Goal: Navigation & Orientation: Find specific page/section

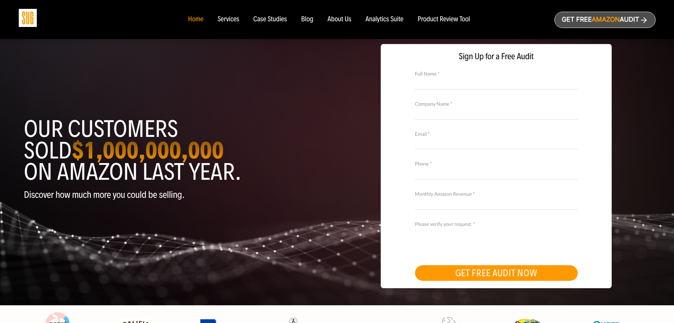
click at [344, 19] on div "About Us" at bounding box center [340, 20] width 24 height 8
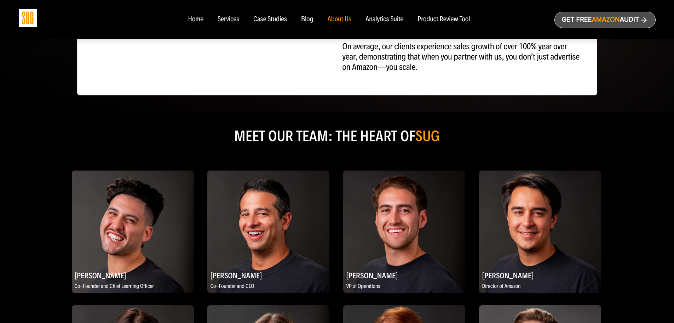
scroll to position [319, 0]
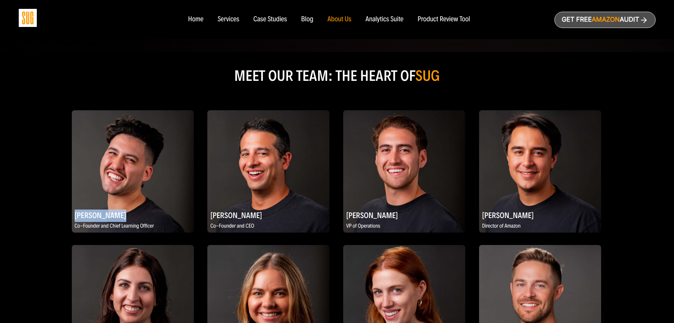
drag, startPoint x: 73, startPoint y: 212, endPoint x: 121, endPoint y: 218, distance: 49.3
click at [121, 218] on h2 "[PERSON_NAME]" at bounding box center [133, 215] width 122 height 14
copy h2 "[PERSON_NAME]"
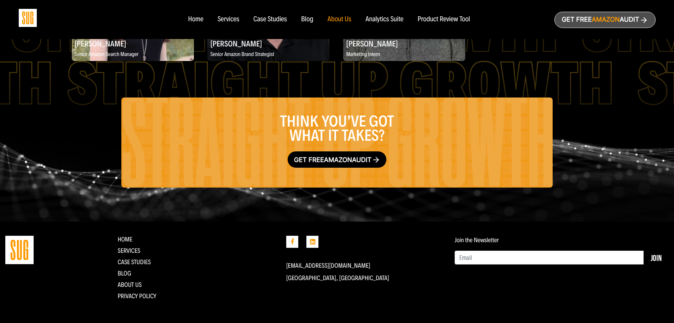
scroll to position [1302, 0]
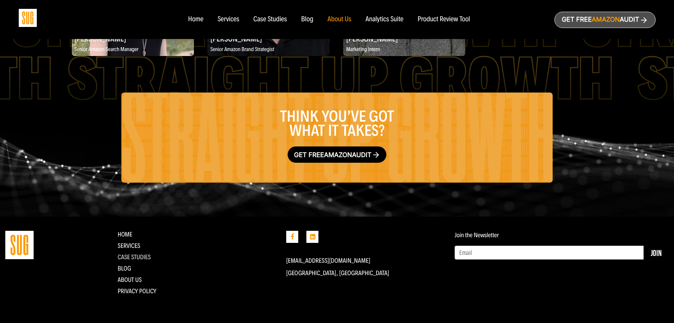
click at [128, 258] on link "CASE STUDIES" at bounding box center [134, 257] width 33 height 8
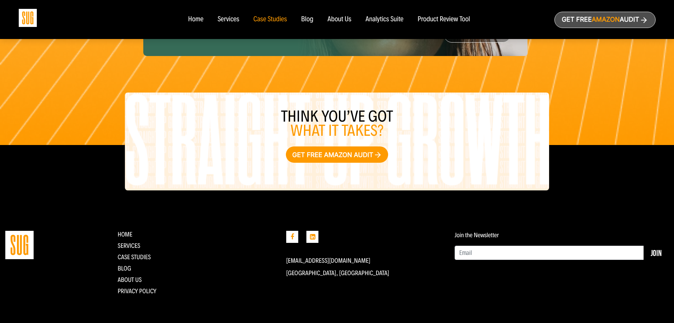
scroll to position [1128, 0]
click at [121, 266] on link "Blog" at bounding box center [124, 268] width 13 height 8
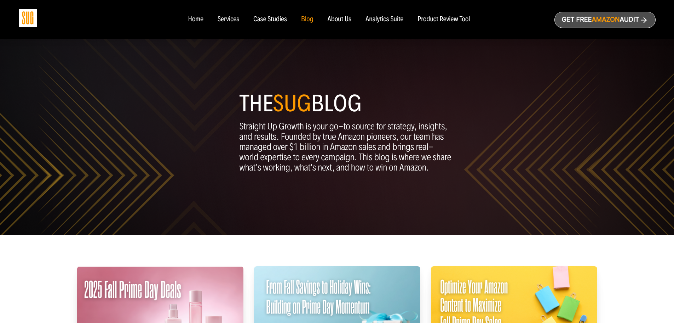
click at [225, 19] on div "Services" at bounding box center [229, 20] width 22 height 8
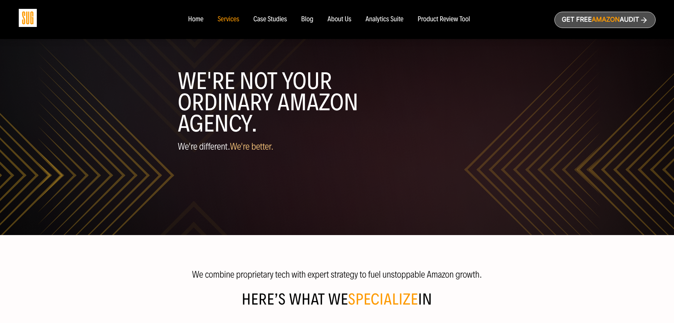
click at [199, 21] on div "Home" at bounding box center [195, 20] width 15 height 8
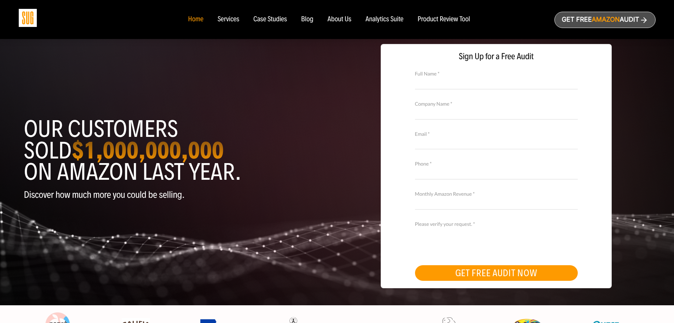
click at [225, 17] on div "Services" at bounding box center [229, 20] width 22 height 8
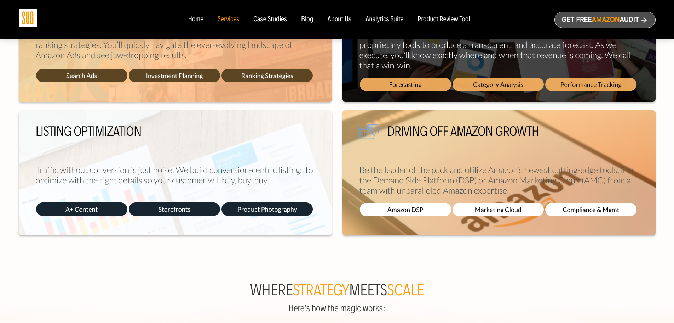
scroll to position [255, 0]
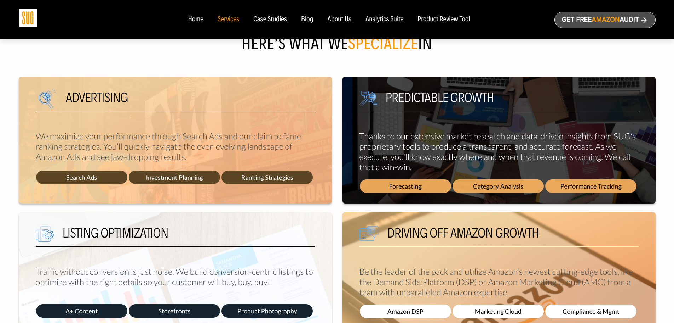
click at [194, 18] on div "Home" at bounding box center [195, 20] width 15 height 8
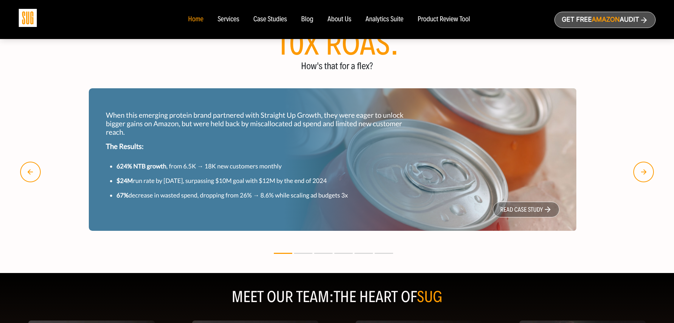
scroll to position [637, 0]
click at [523, 209] on link "read case study" at bounding box center [526, 209] width 67 height 16
